Goal: Task Accomplishment & Management: Complete application form

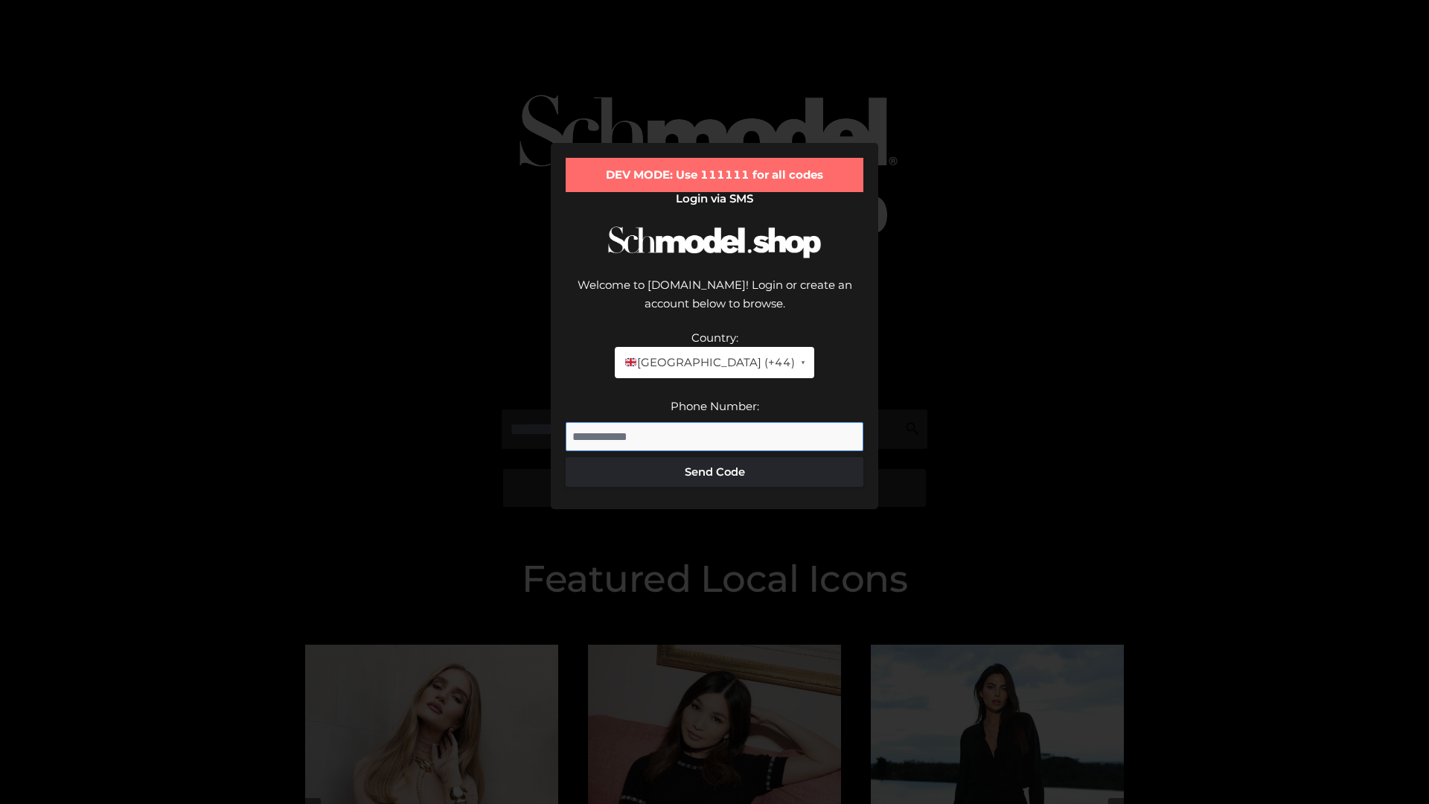
click at [715, 422] on input "Phone Number:" at bounding box center [715, 437] width 298 height 30
type input "**********"
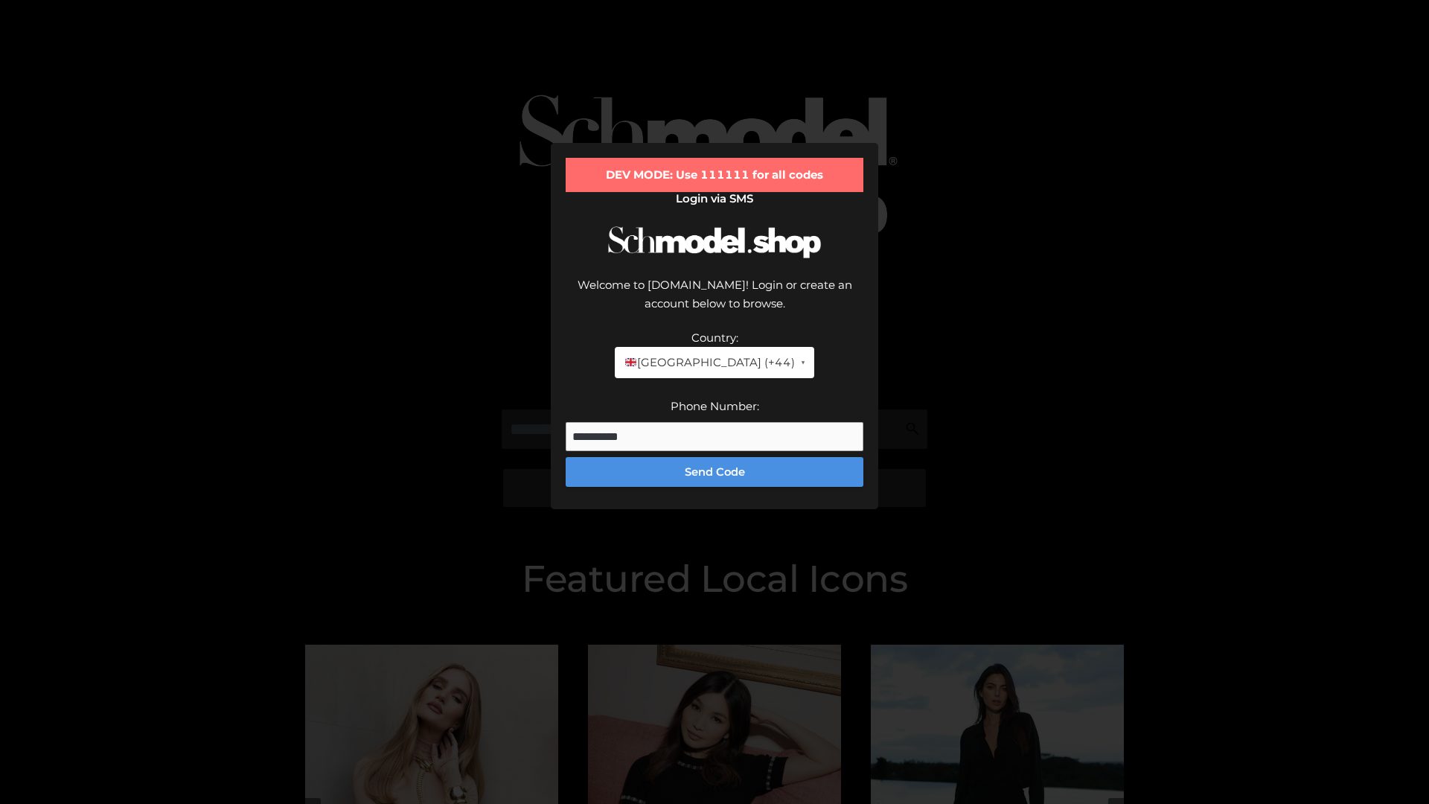
click at [715, 457] on button "Send Code" at bounding box center [715, 472] width 298 height 30
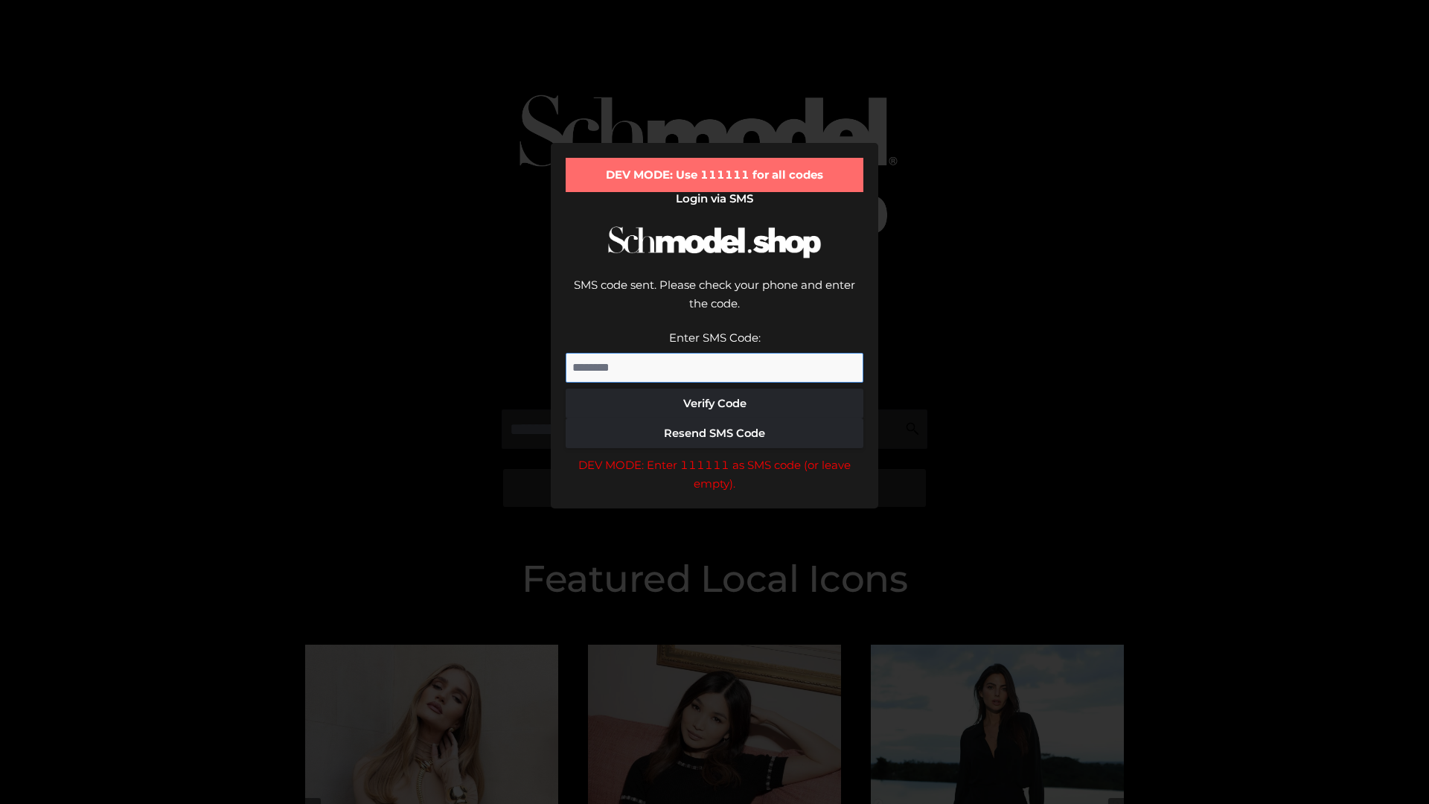
click at [715, 353] on input "Enter SMS Code:" at bounding box center [715, 368] width 298 height 30
type input "******"
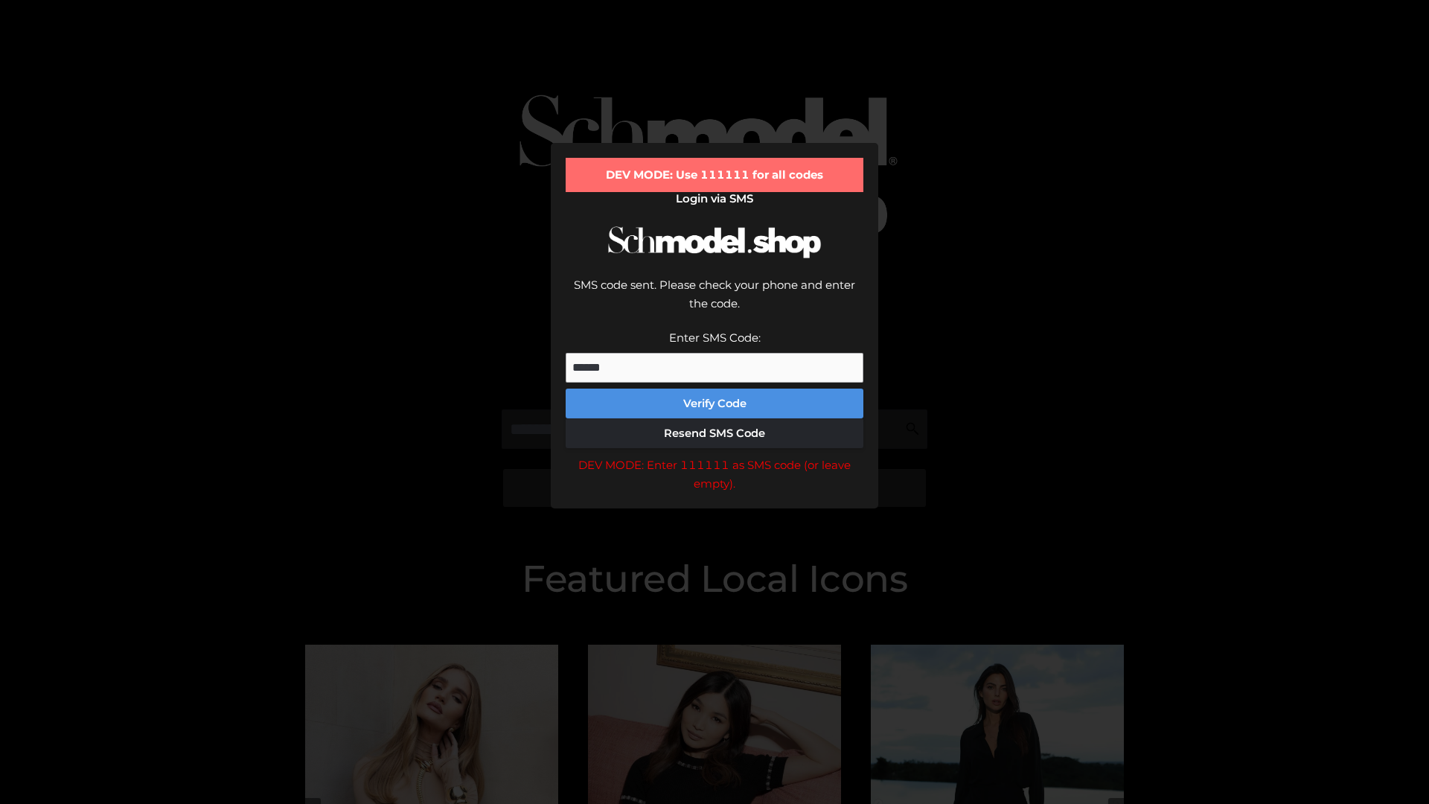
click at [715, 389] on button "Verify Code" at bounding box center [715, 404] width 298 height 30
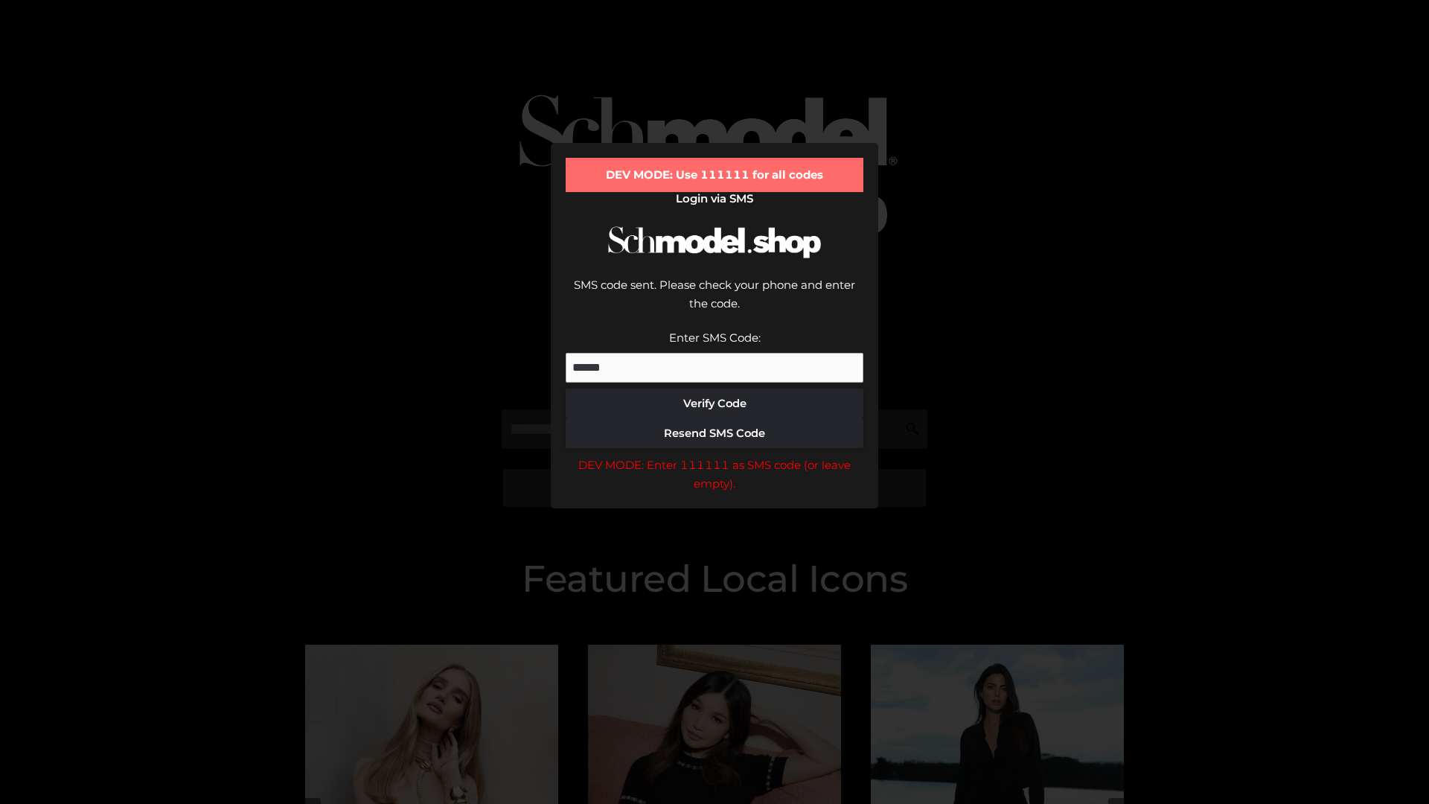
click at [715, 456] on div "DEV MODE: Enter 111111 as SMS code (or leave empty)." at bounding box center [715, 475] width 298 height 38
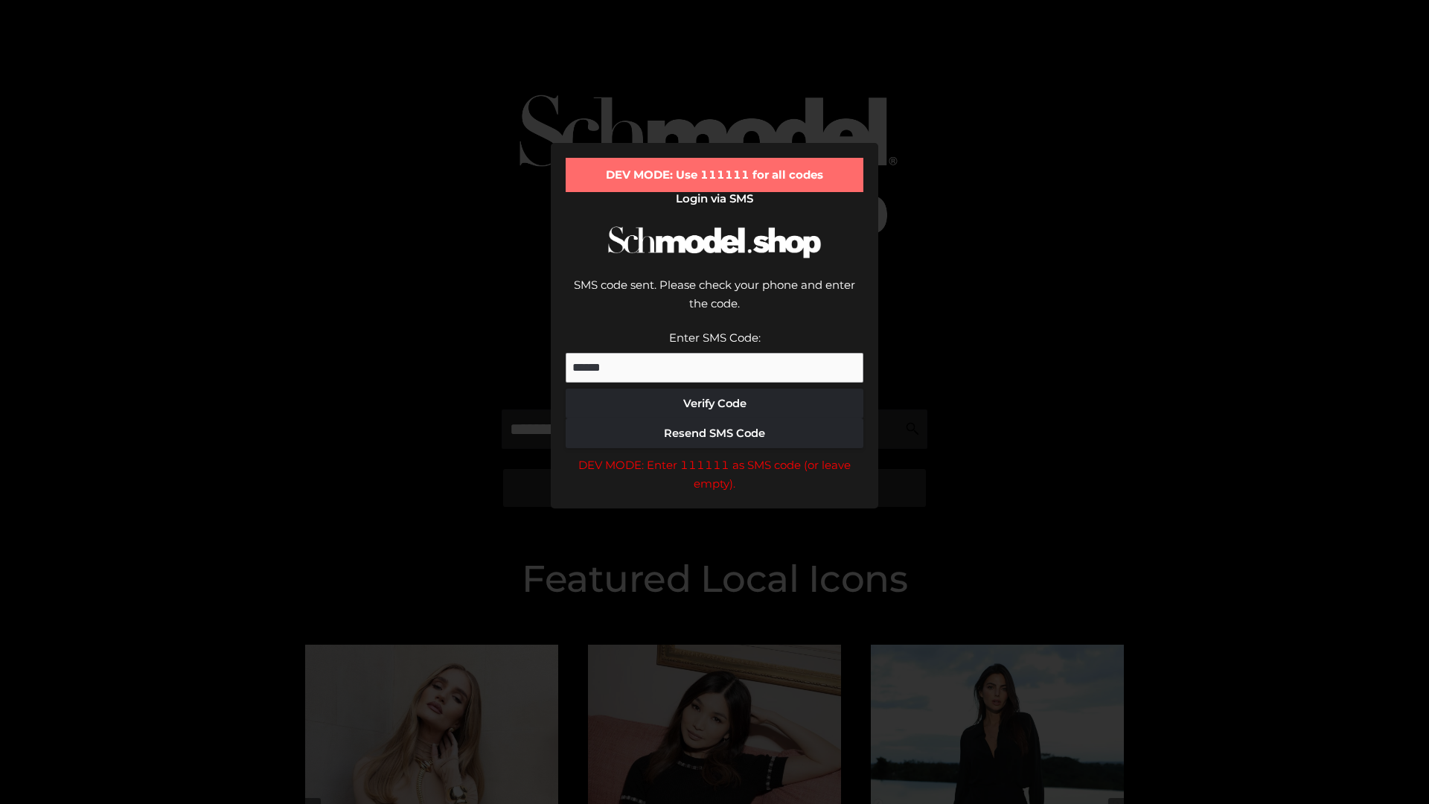
click at [715, 456] on div "DEV MODE: Enter 111111 as SMS code (or leave empty)." at bounding box center [715, 475] width 298 height 38
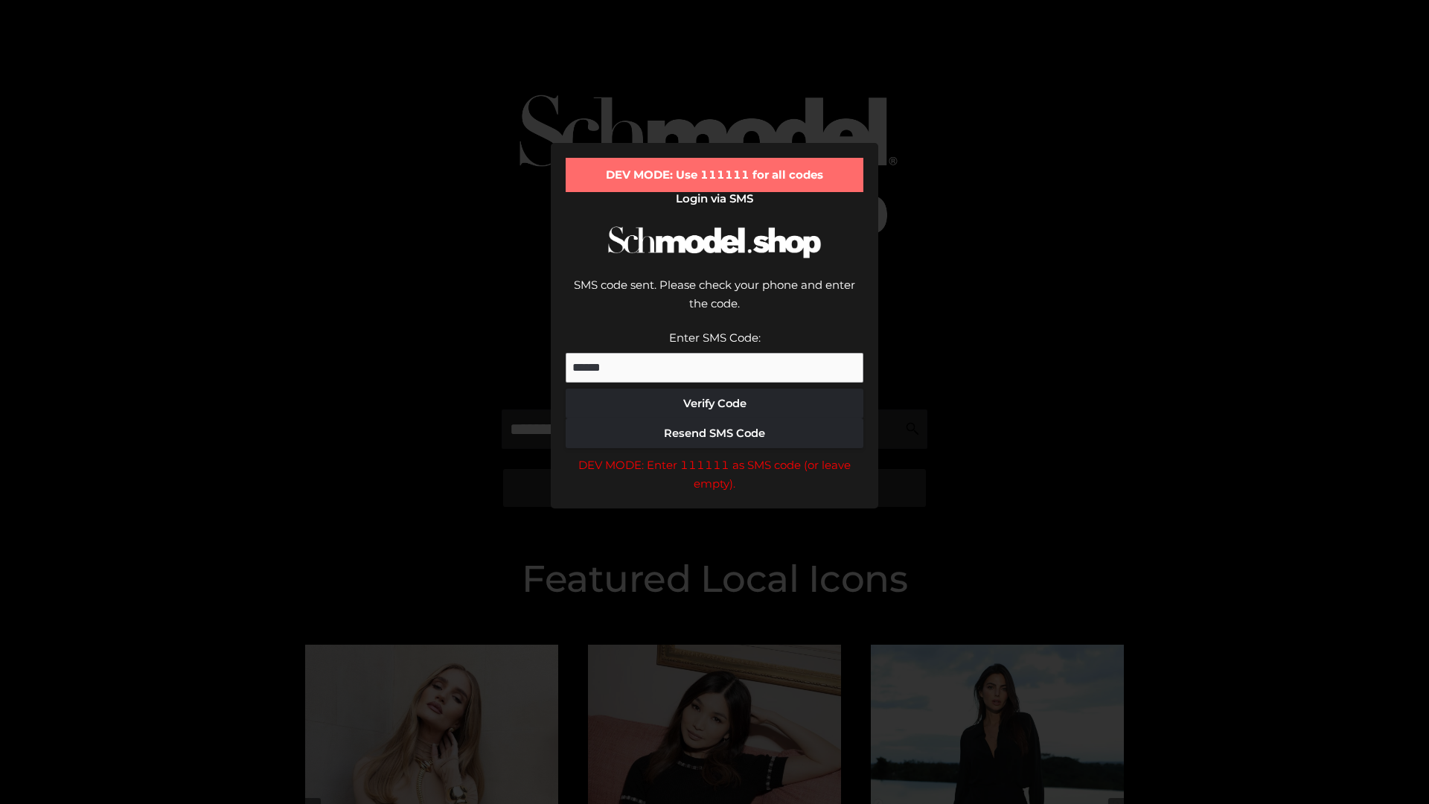
click at [715, 456] on div "DEV MODE: Enter 111111 as SMS code (or leave empty)." at bounding box center [715, 475] width 298 height 38
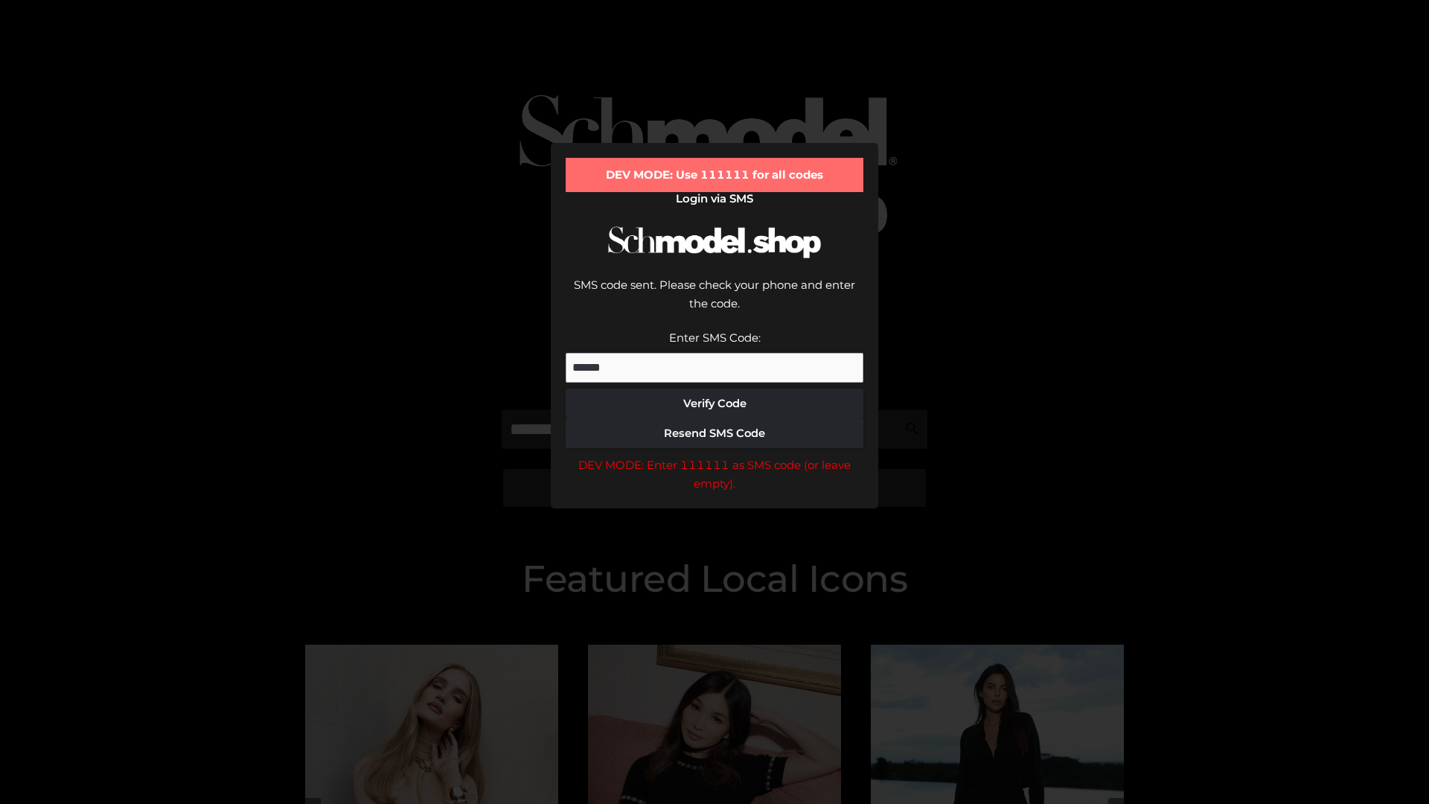
click at [715, 456] on div "DEV MODE: Enter 111111 as SMS code (or leave empty)." at bounding box center [715, 475] width 298 height 38
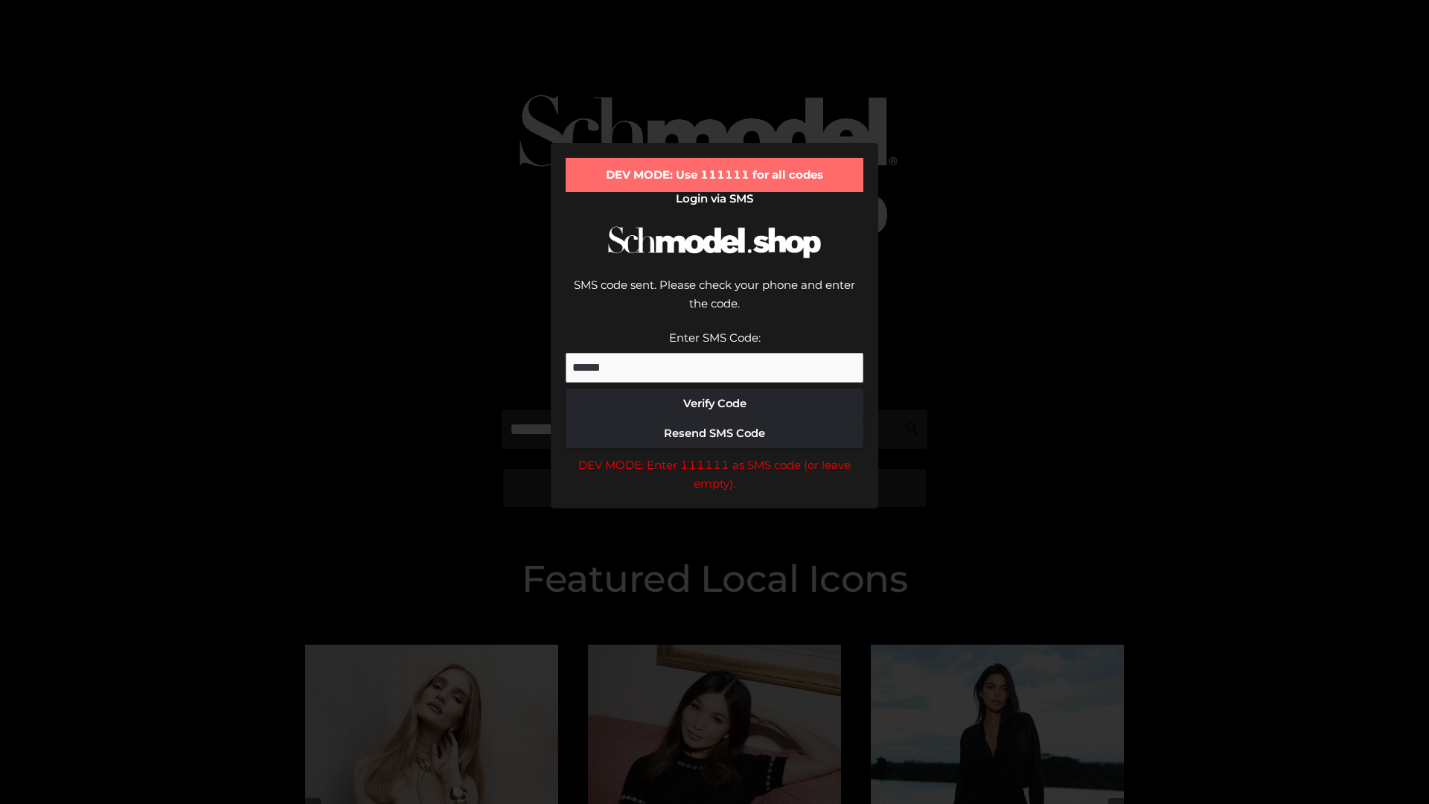
click at [715, 456] on div "DEV MODE: Enter 111111 as SMS code (or leave empty)." at bounding box center [715, 475] width 298 height 38
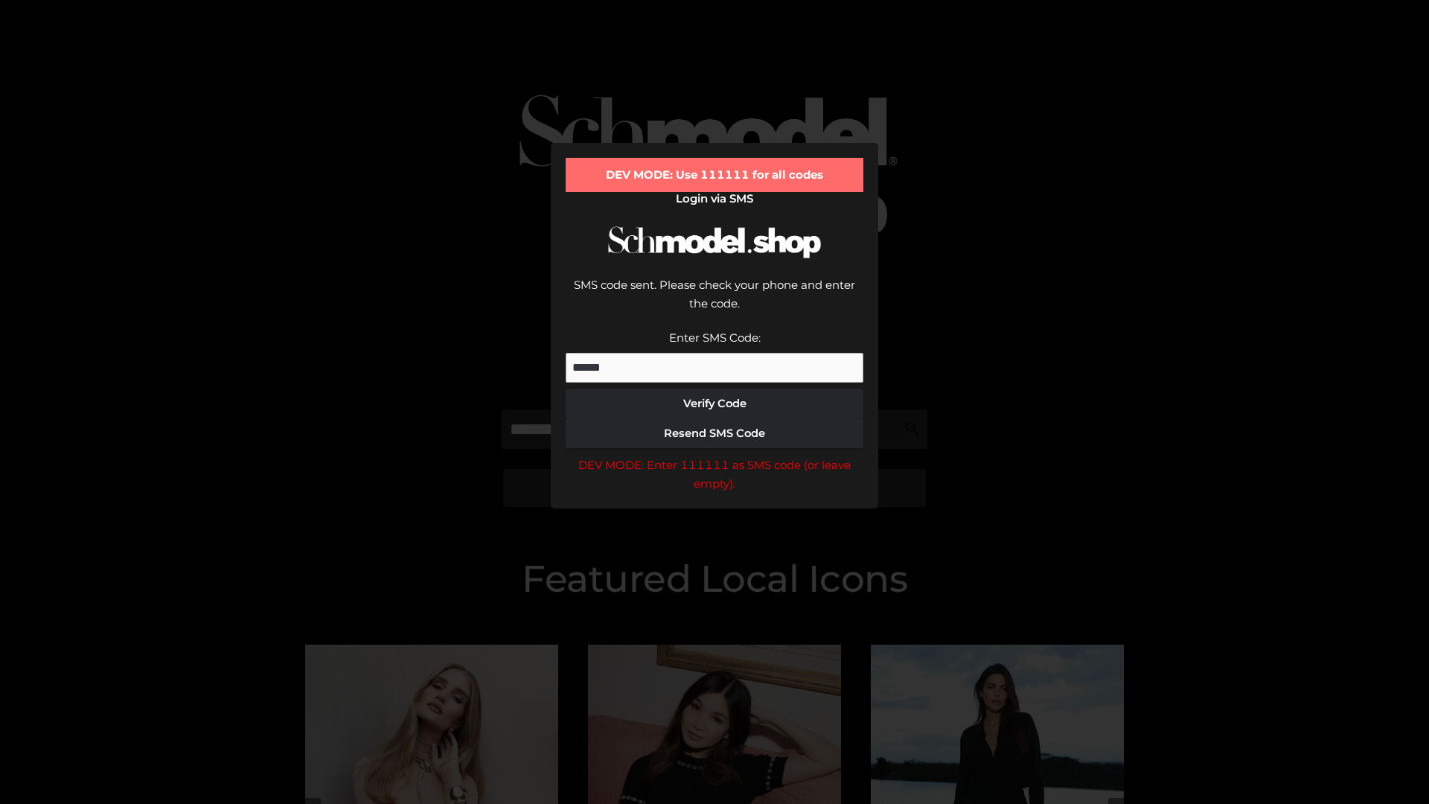
click at [715, 456] on div "DEV MODE: Enter 111111 as SMS code (or leave empty)." at bounding box center [715, 475] width 298 height 38
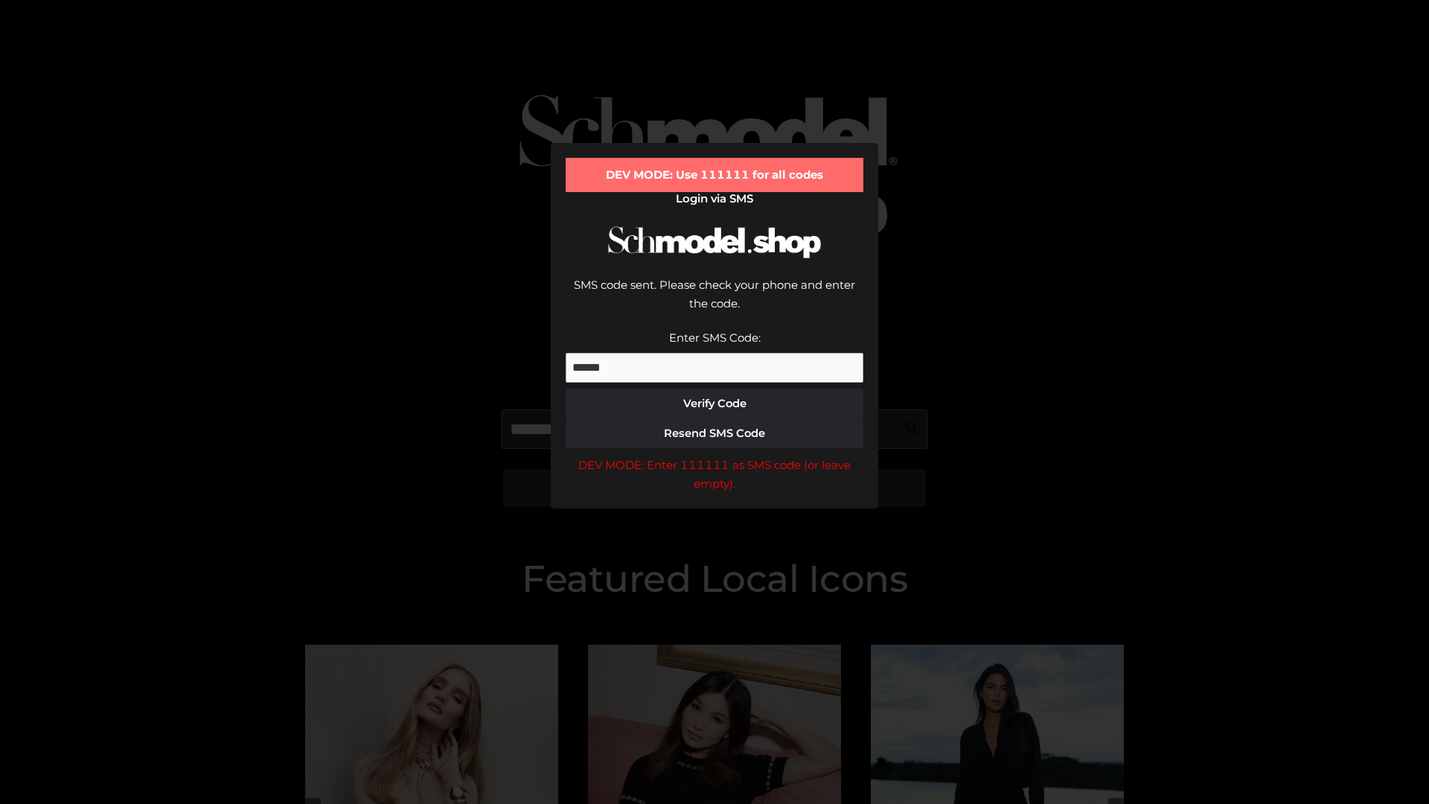
scroll to position [0, 77]
click at [715, 456] on div "DEV MODE: Enter 111111 as SMS code (or leave empty)." at bounding box center [715, 475] width 298 height 38
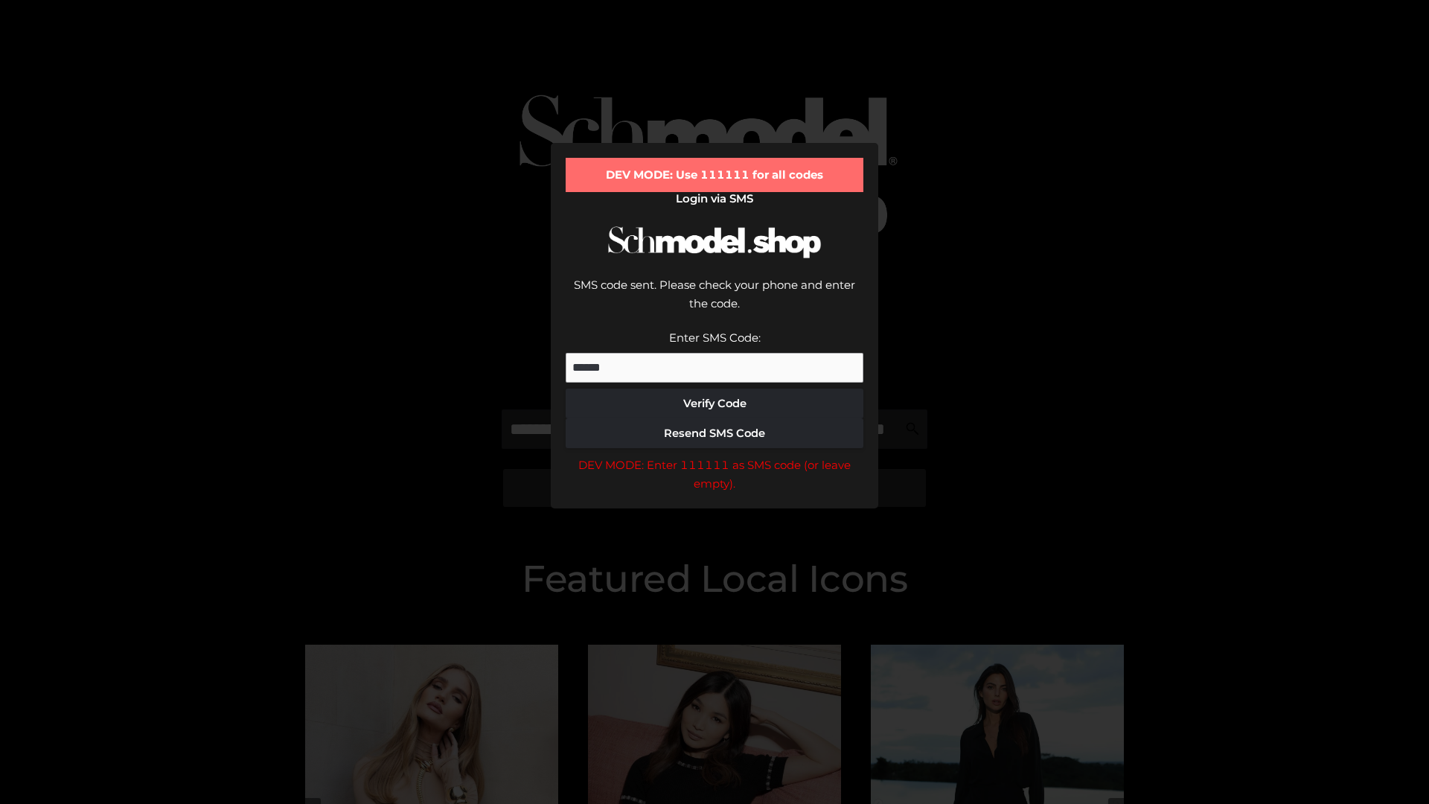
click at [715, 456] on div "DEV MODE: Enter 111111 as SMS code (or leave empty)." at bounding box center [715, 475] width 298 height 38
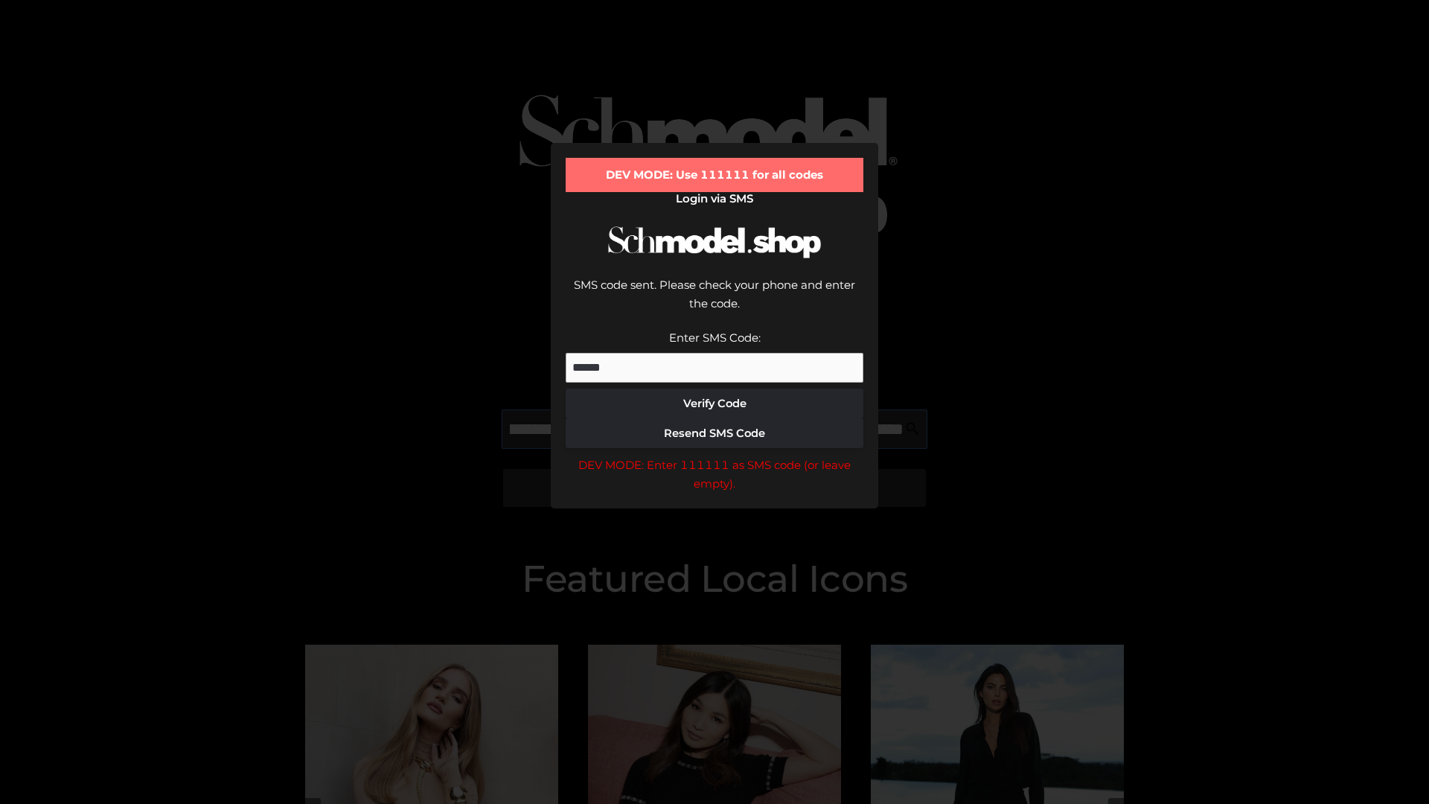
scroll to position [0, 162]
click at [715, 456] on div "DEV MODE: Enter 111111 as SMS code (or leave empty)." at bounding box center [715, 475] width 298 height 38
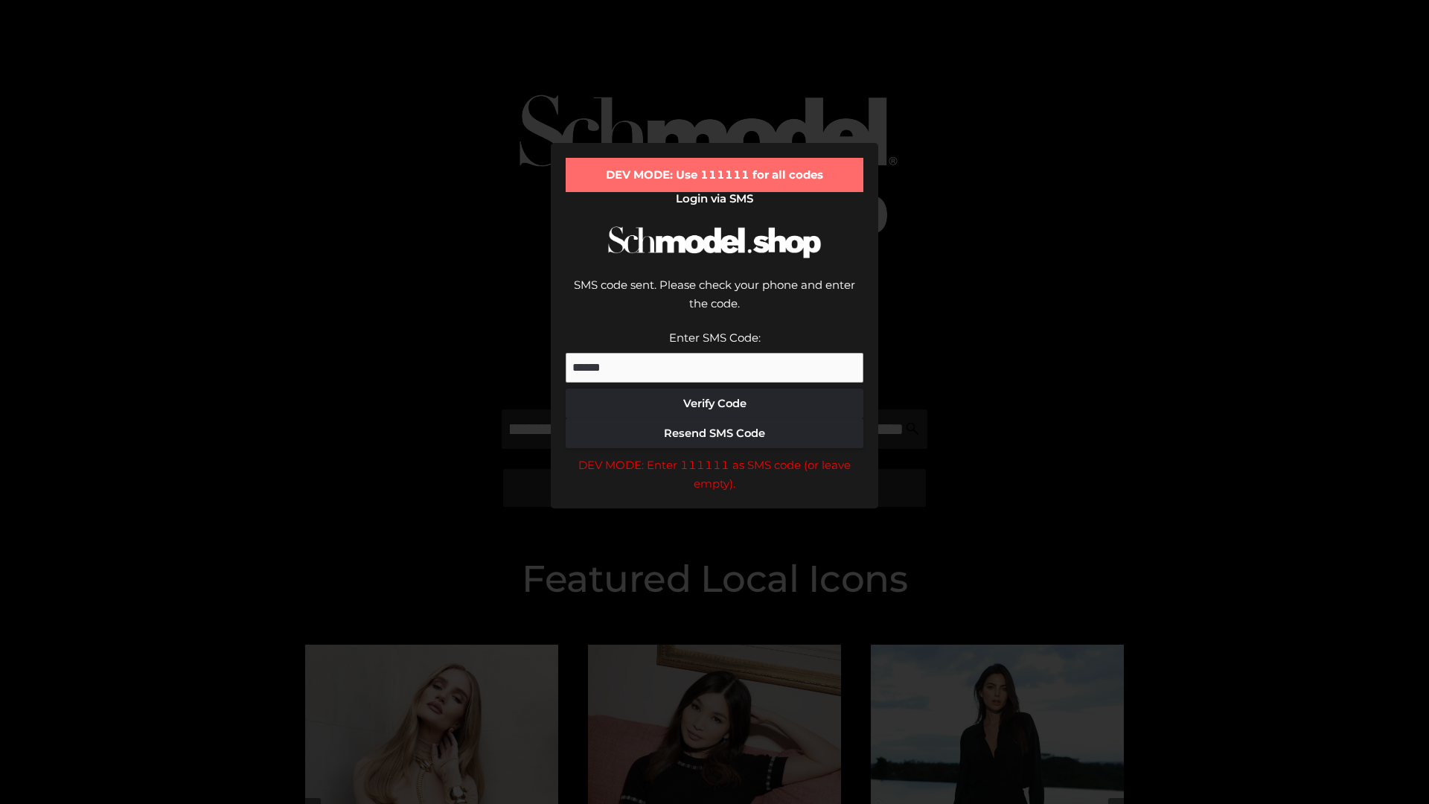
click at [715, 456] on div "DEV MODE: Enter 111111 as SMS code (or leave empty)." at bounding box center [715, 475] width 298 height 38
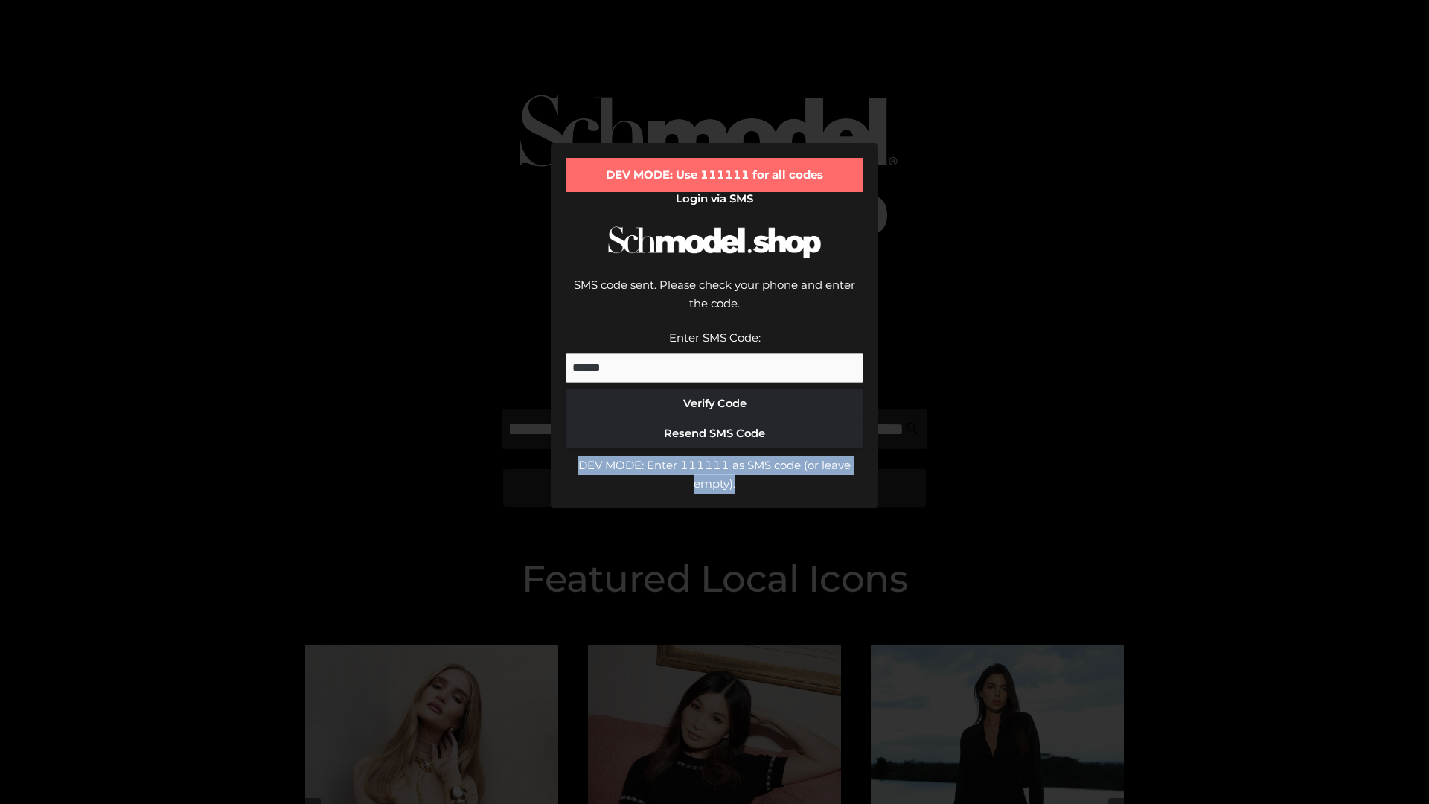
scroll to position [0, 0]
type input "**********"
